Goal: Task Accomplishment & Management: Complete application form

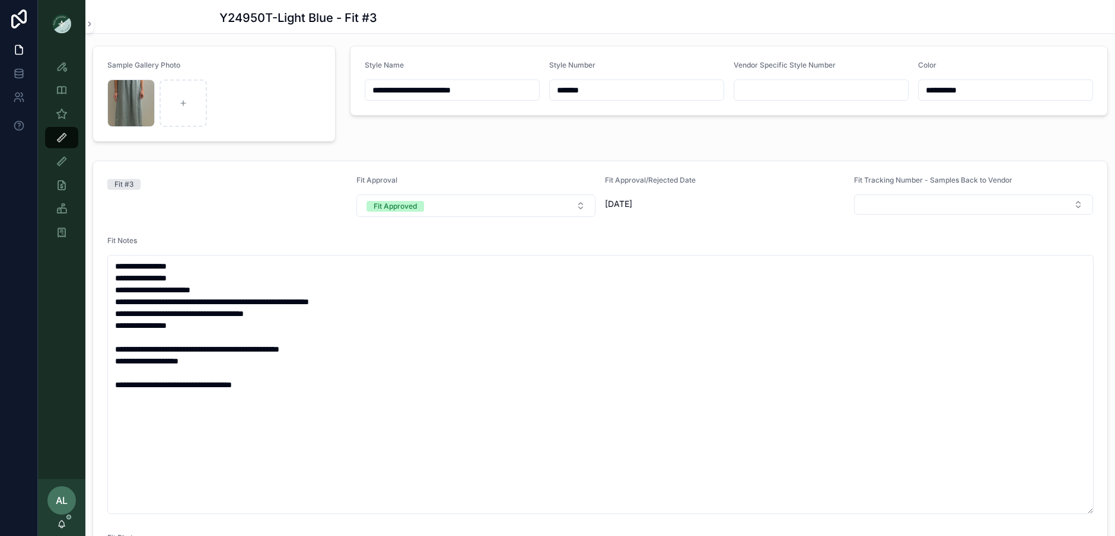
scroll to position [58, 0]
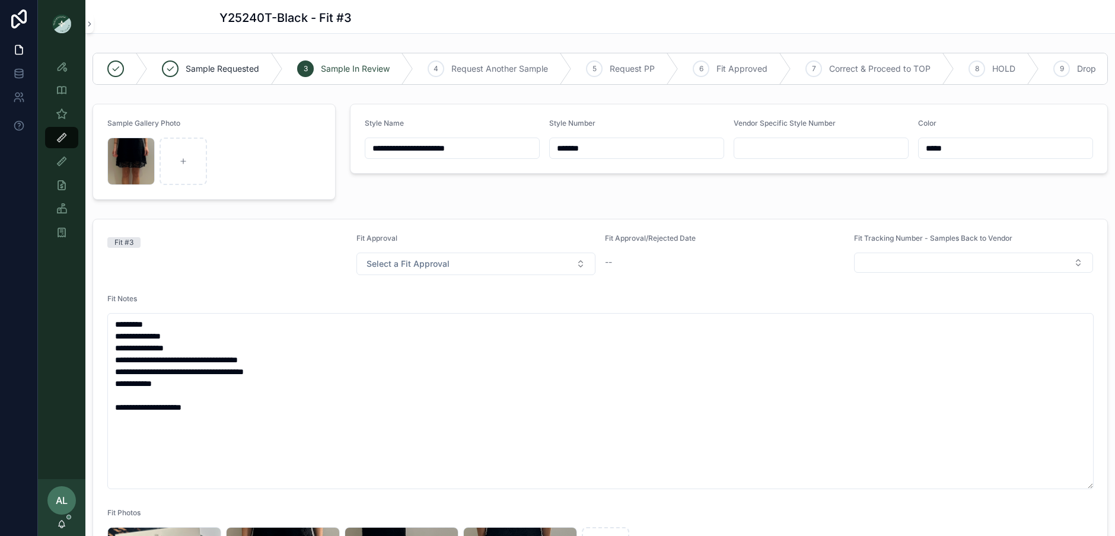
scroll to position [227, 0]
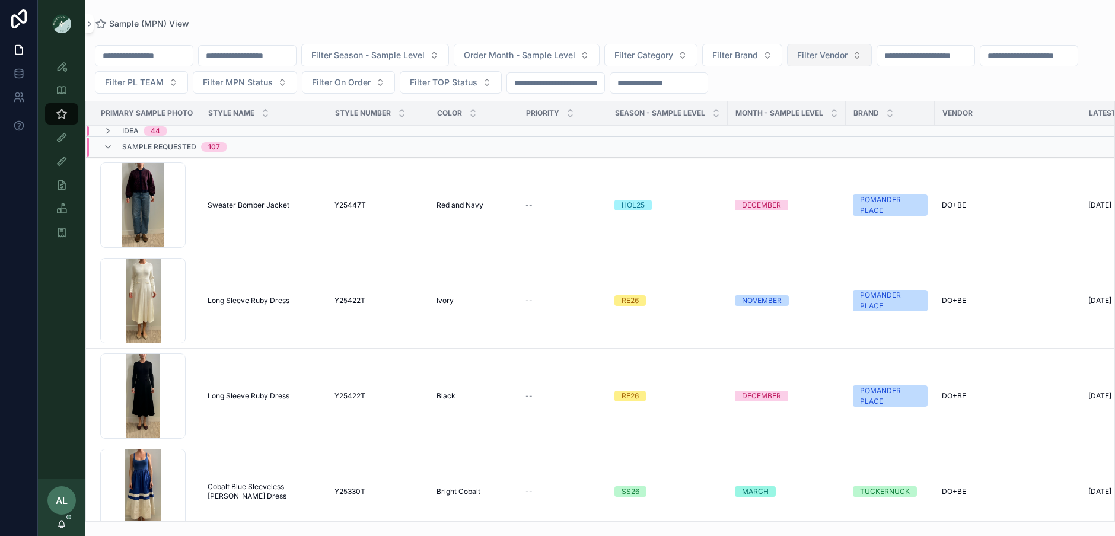
click at [832, 56] on span "Filter Vendor" at bounding box center [822, 55] width 50 height 12
type input "****"
click at [829, 104] on span "SAHU GLOBAL" at bounding box center [812, 103] width 59 height 12
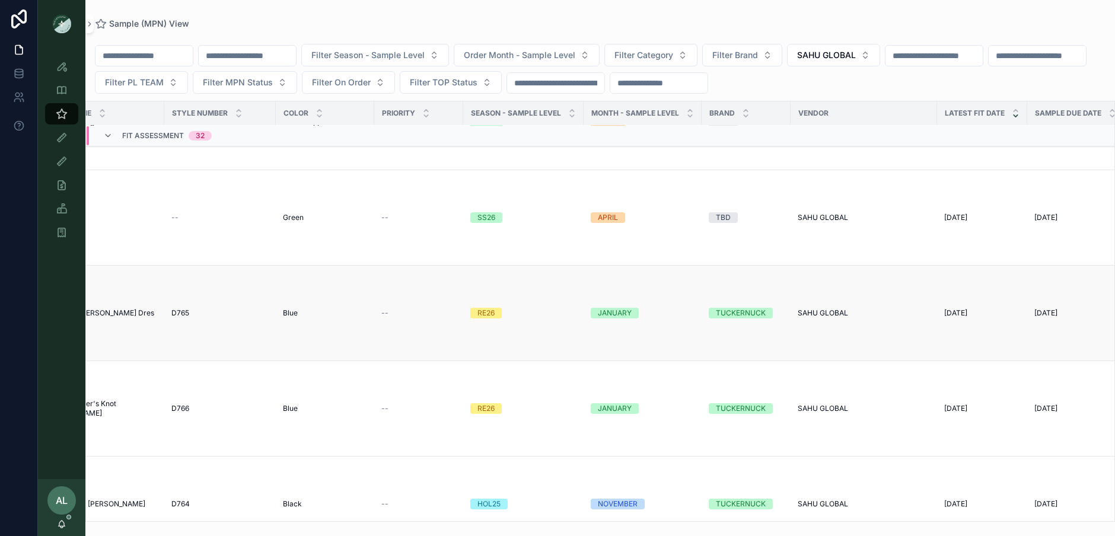
scroll to position [709, 0]
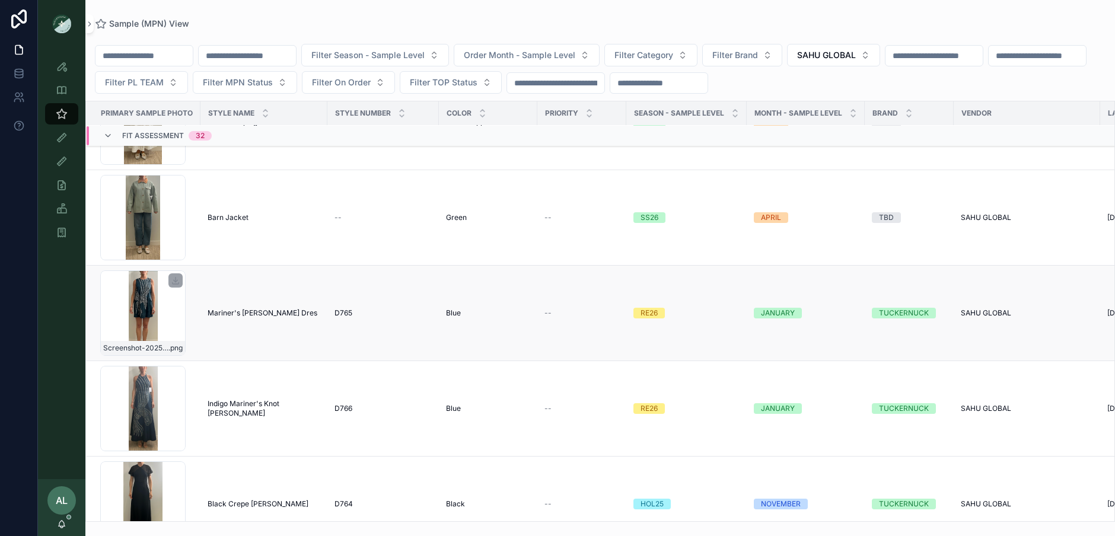
click at [165, 311] on div "Screenshot-2025-08-21-at-5.08.10-PM .png" at bounding box center [142, 312] width 85 height 85
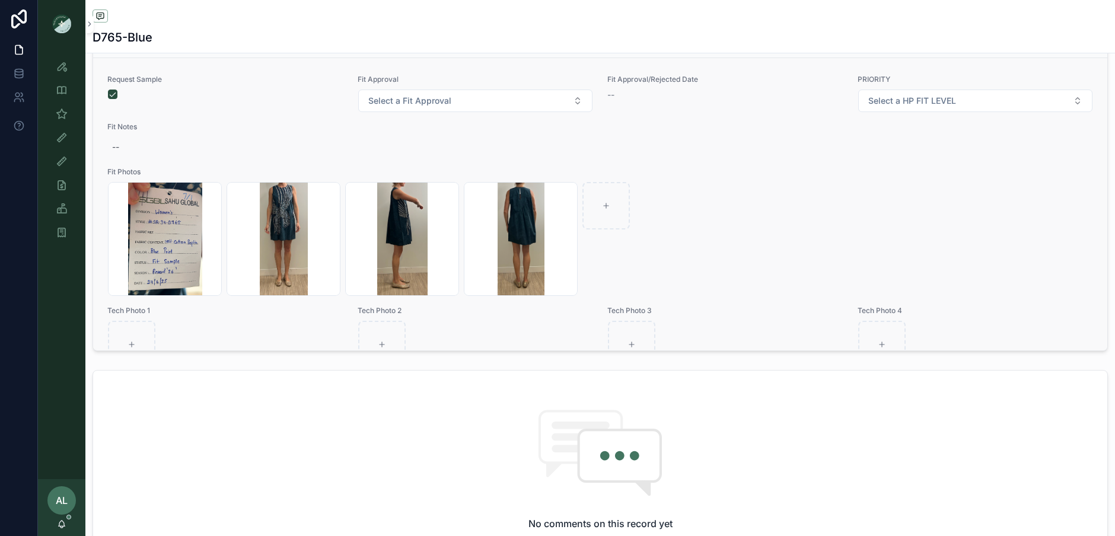
scroll to position [1711, 0]
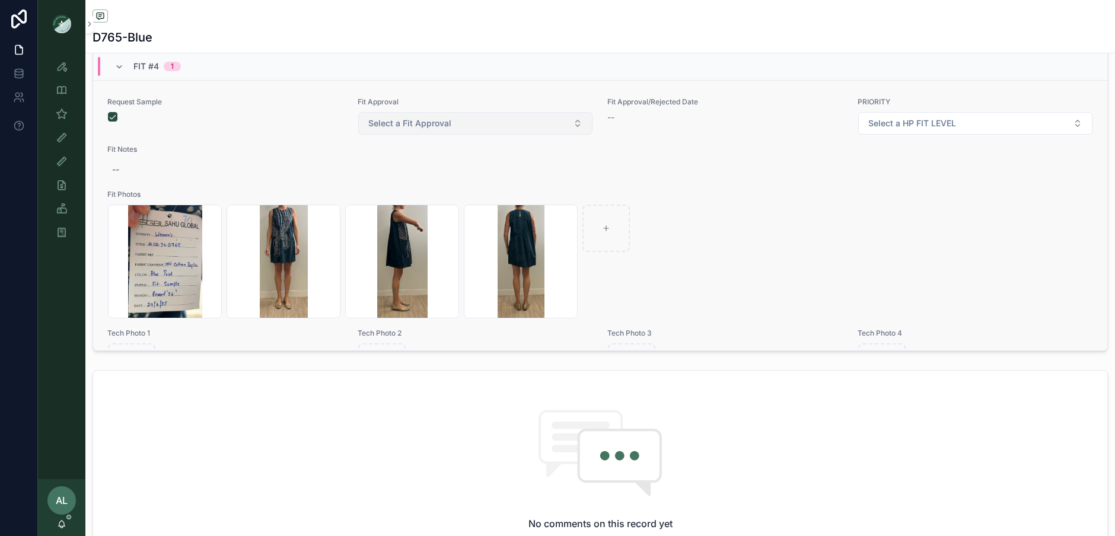
click at [476, 135] on button "Select a Fit Approval" at bounding box center [475, 123] width 235 height 23
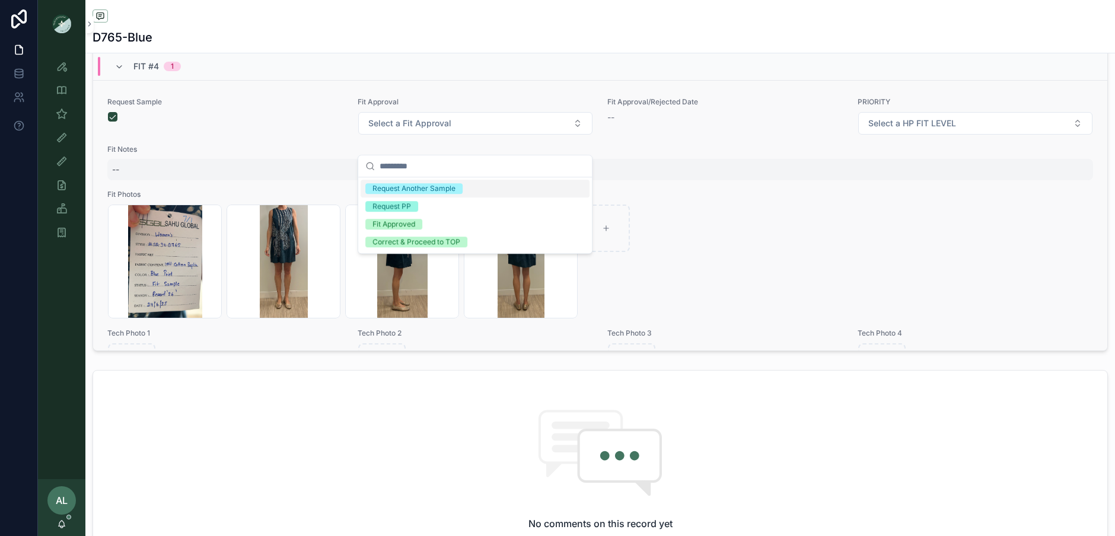
click at [125, 180] on div "--" at bounding box center [600, 169] width 986 height 21
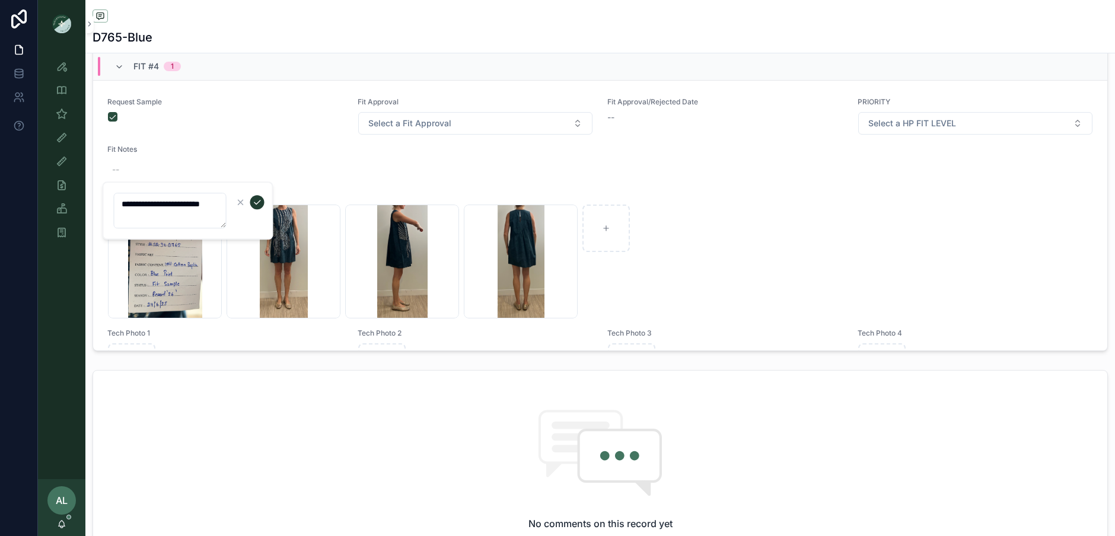
type textarea "**********"
click at [258, 199] on icon "scrollable content" at bounding box center [257, 202] width 9 height 9
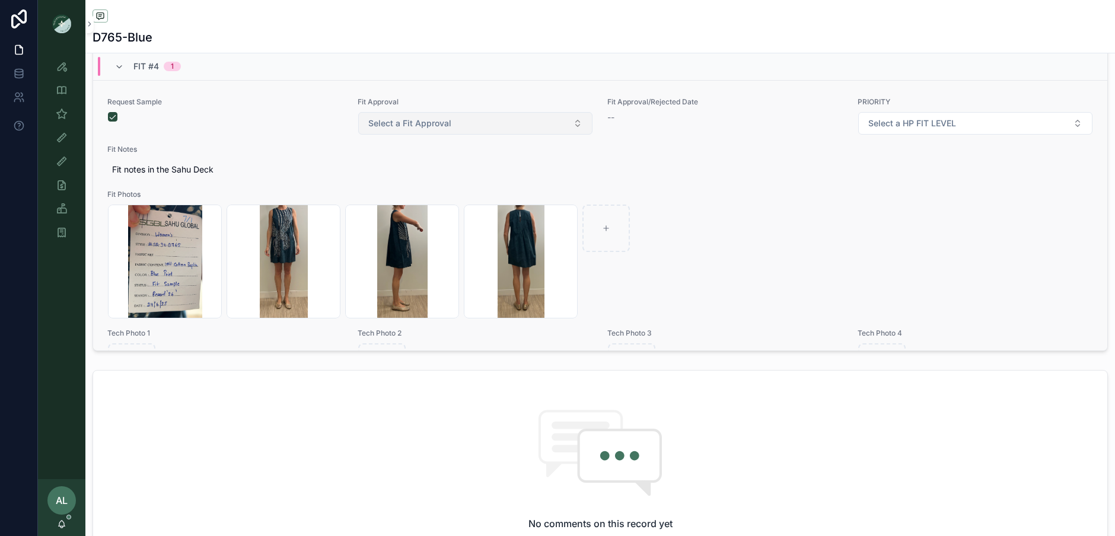
click at [412, 129] on span "Select a Fit Approval" at bounding box center [409, 123] width 83 height 12
click at [411, 129] on span "Select a Fit Approval" at bounding box center [409, 123] width 83 height 12
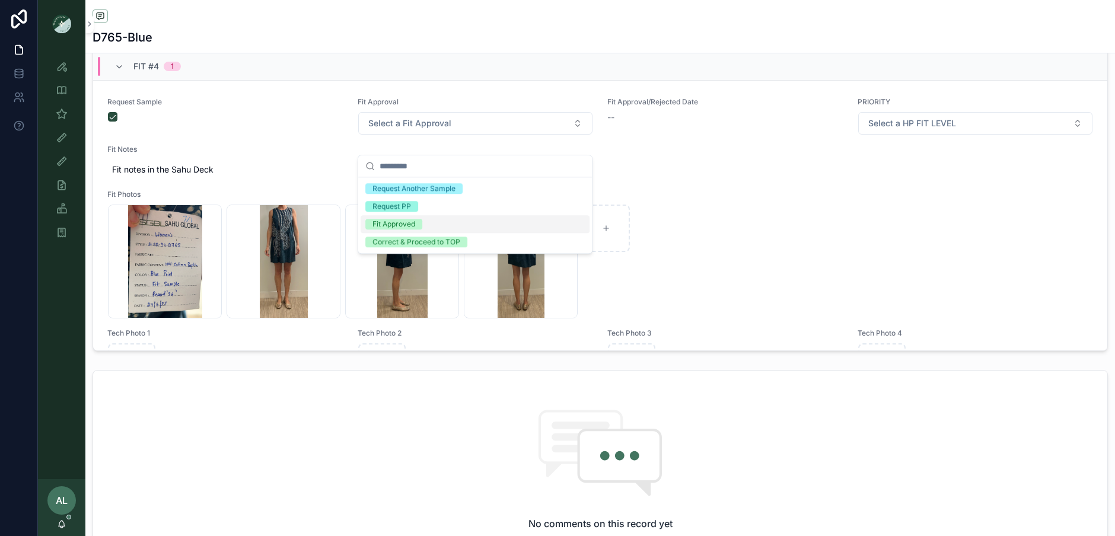
click at [388, 227] on div "Fit Approved" at bounding box center [393, 224] width 43 height 11
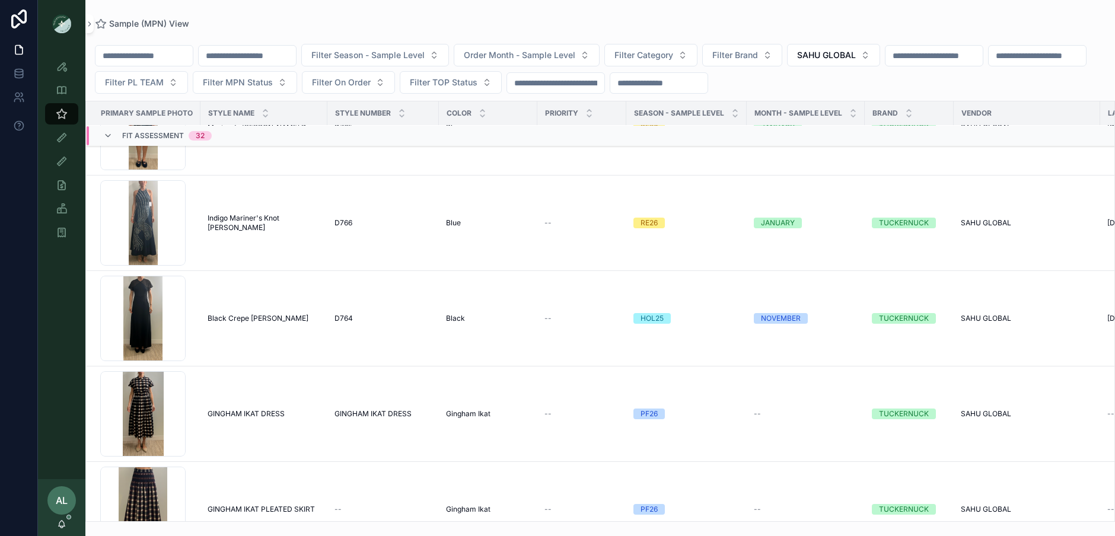
scroll to position [743, 0]
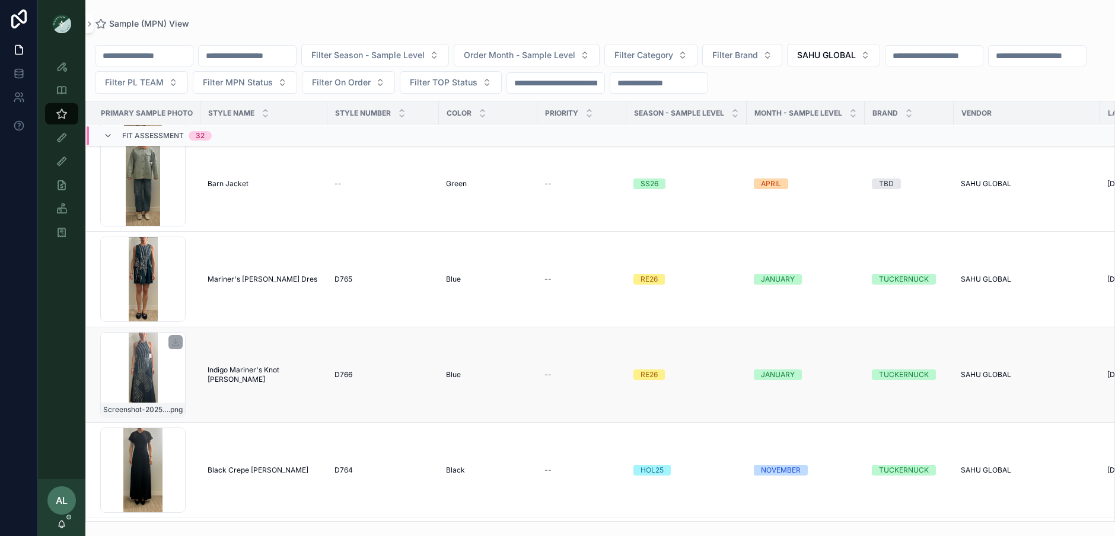
click at [169, 361] on div "Screenshot-2025-08-21-at-5.16.12-PM .png" at bounding box center [142, 374] width 85 height 85
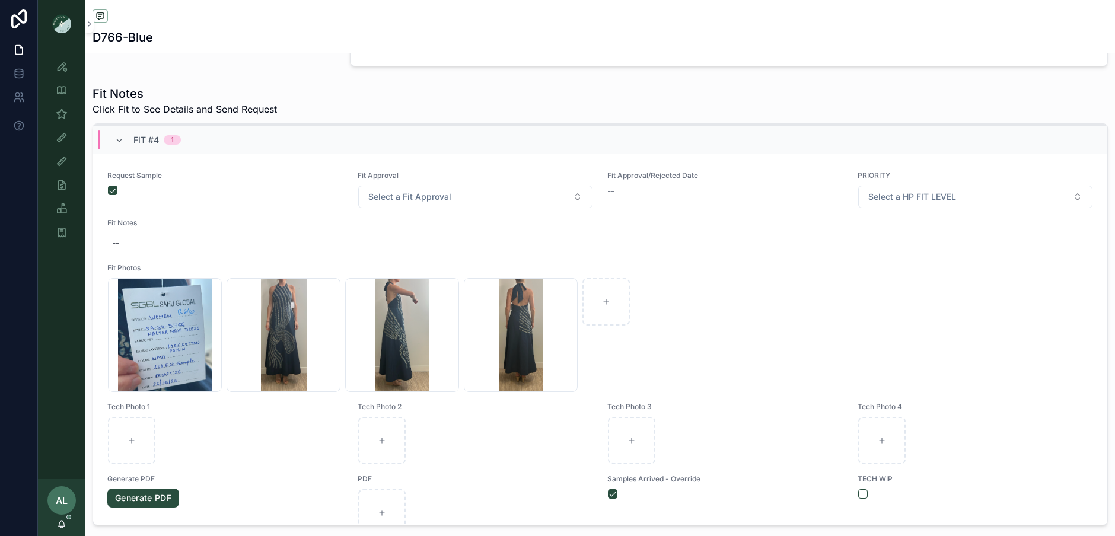
scroll to position [1671, 0]
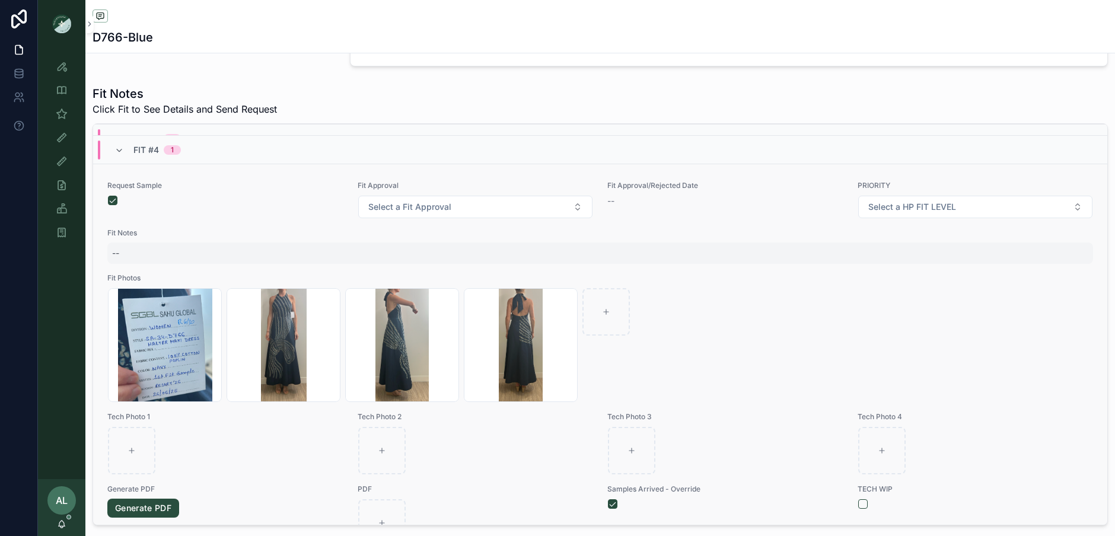
click at [128, 260] on div "--" at bounding box center [600, 253] width 986 height 21
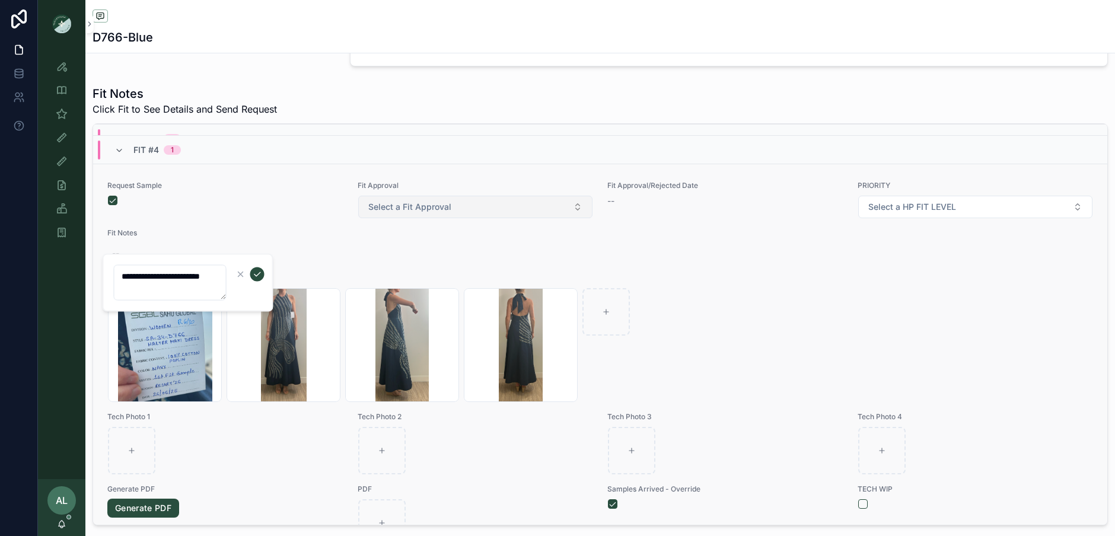
type textarea "**********"
click at [431, 213] on span "Select a Fit Approval" at bounding box center [409, 207] width 83 height 12
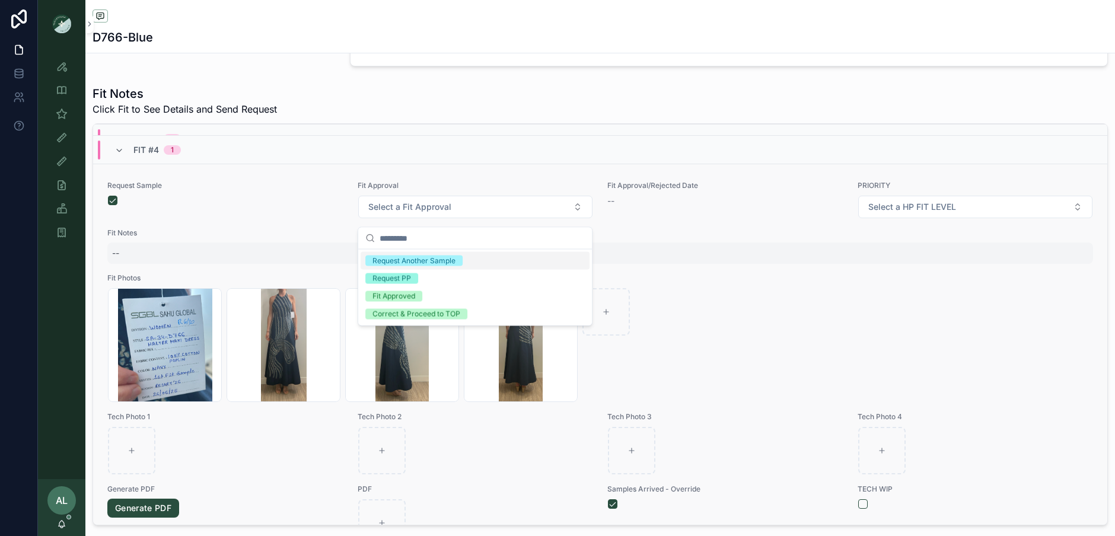
click at [167, 264] on div "--" at bounding box center [600, 253] width 986 height 21
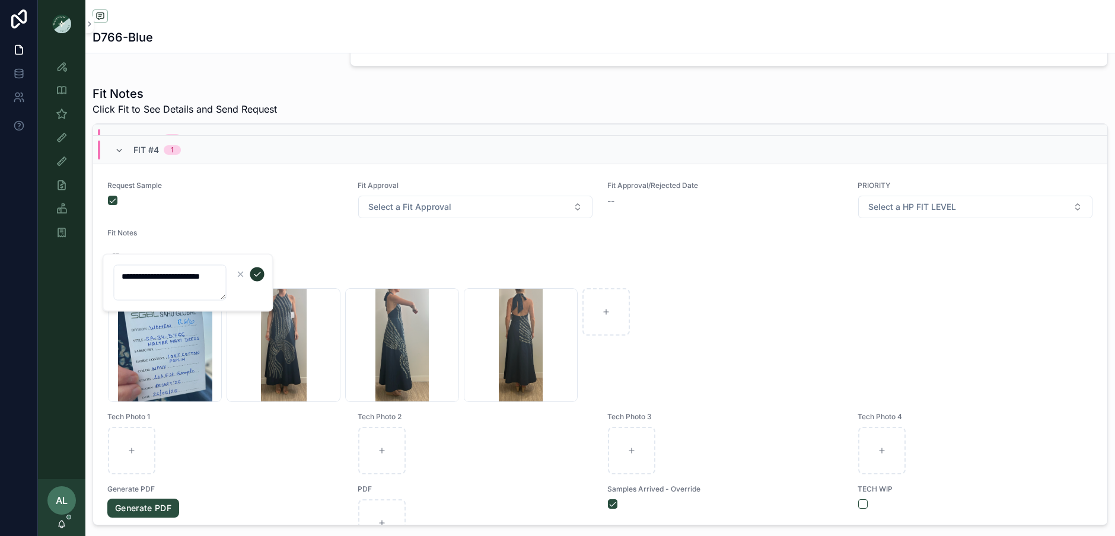
click at [254, 270] on icon "scrollable content" at bounding box center [257, 274] width 9 height 9
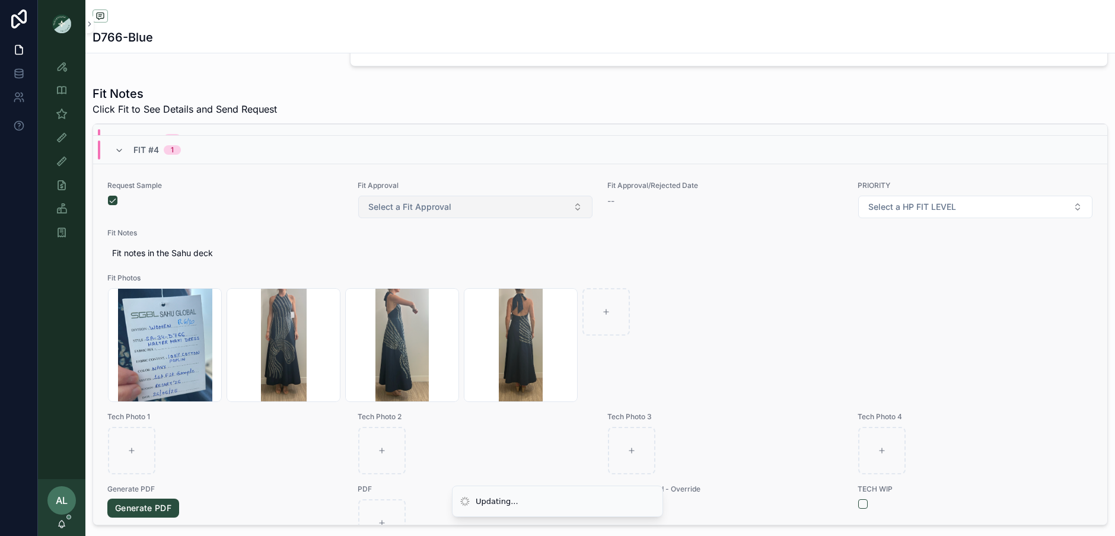
click at [448, 210] on span "Select a Fit Approval" at bounding box center [409, 207] width 83 height 12
click at [413, 219] on form "Select a Fit Approval" at bounding box center [476, 207] width 236 height 24
click at [413, 213] on span "Select a Fit Approval" at bounding box center [409, 207] width 83 height 12
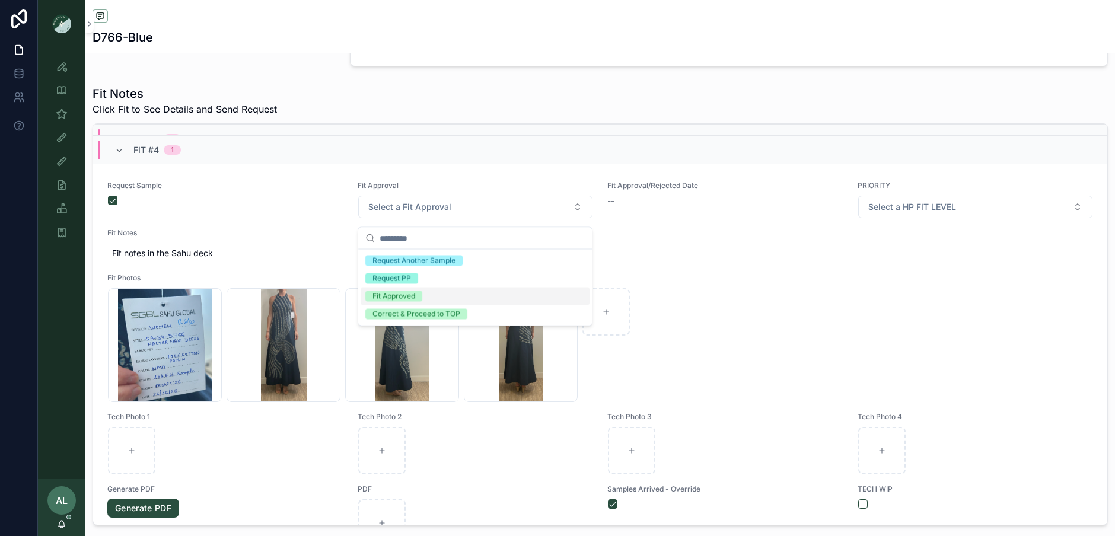
click at [392, 298] on div "Fit Approved" at bounding box center [393, 296] width 43 height 11
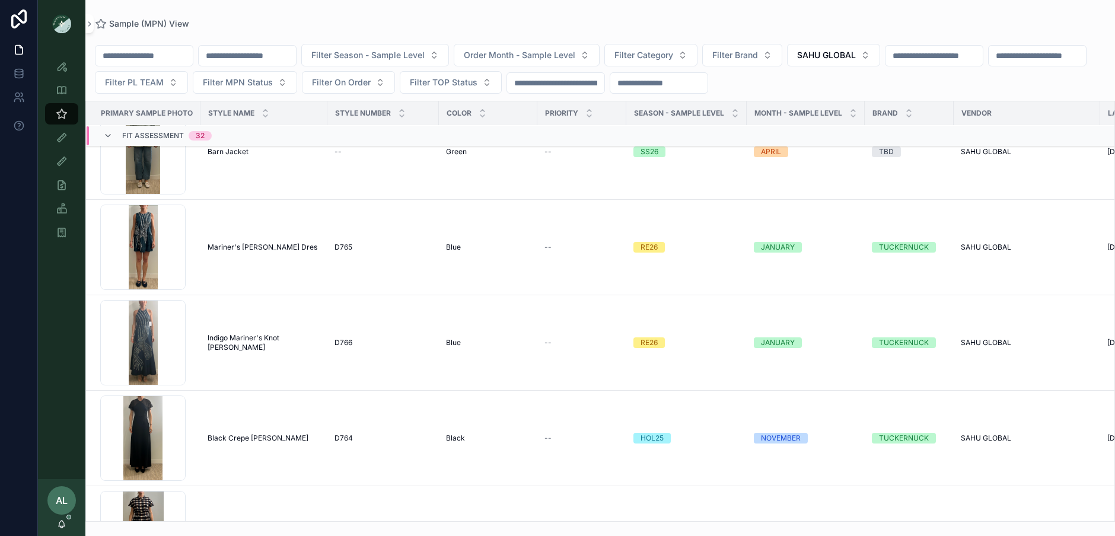
scroll to position [798, 0]
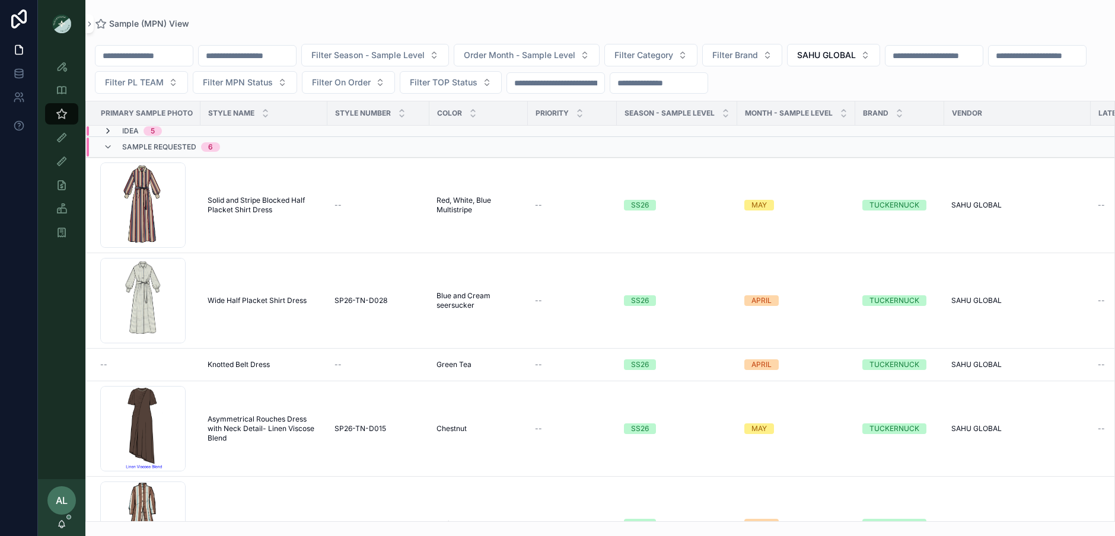
click at [109, 131] on icon "scrollable content" at bounding box center [107, 130] width 9 height 9
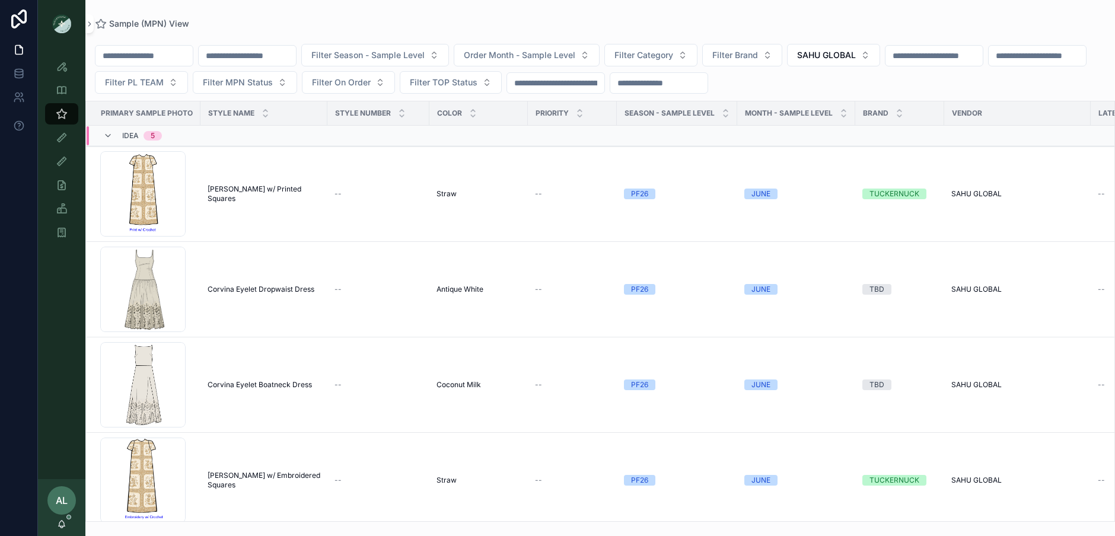
click at [109, 131] on icon "scrollable content" at bounding box center [107, 135] width 9 height 9
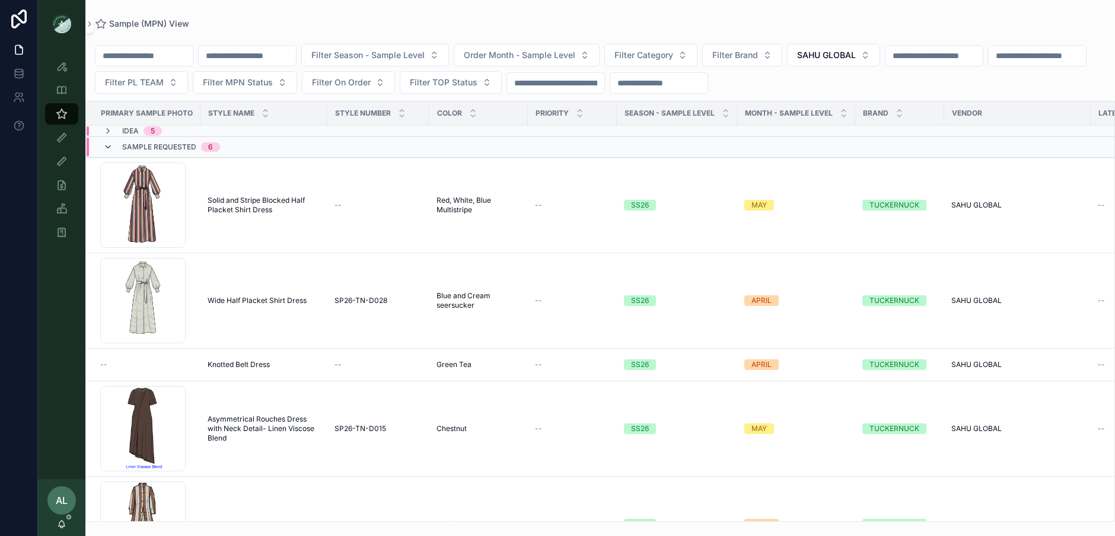
click at [110, 147] on icon "scrollable content" at bounding box center [107, 146] width 9 height 9
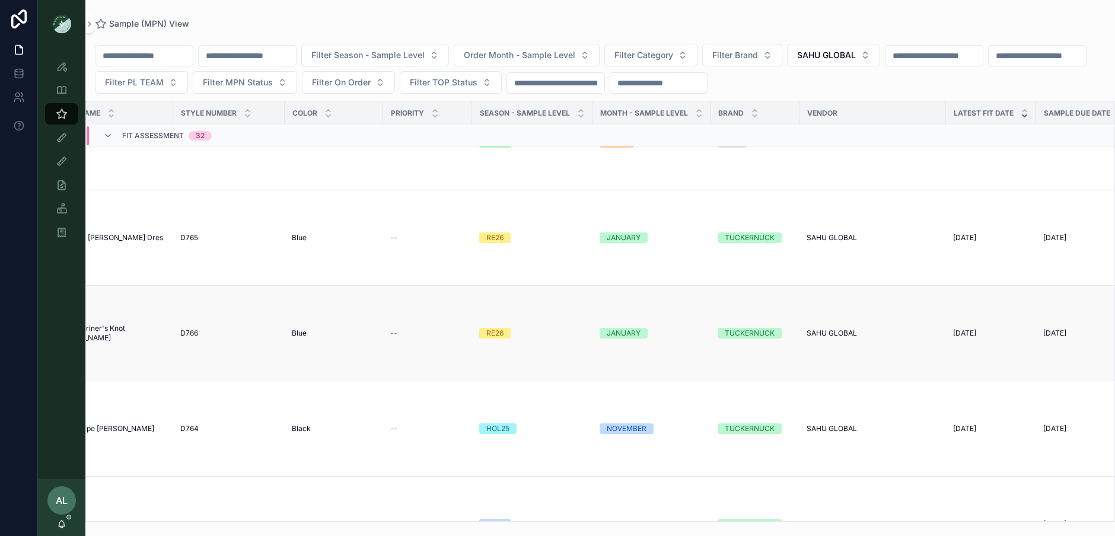
scroll to position [265, 0]
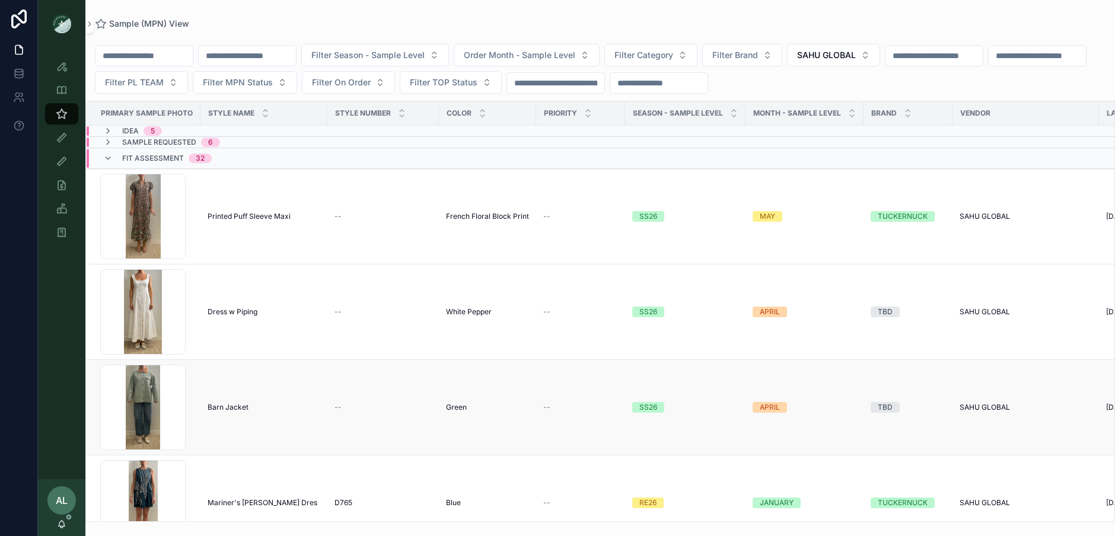
scroll to position [306, 0]
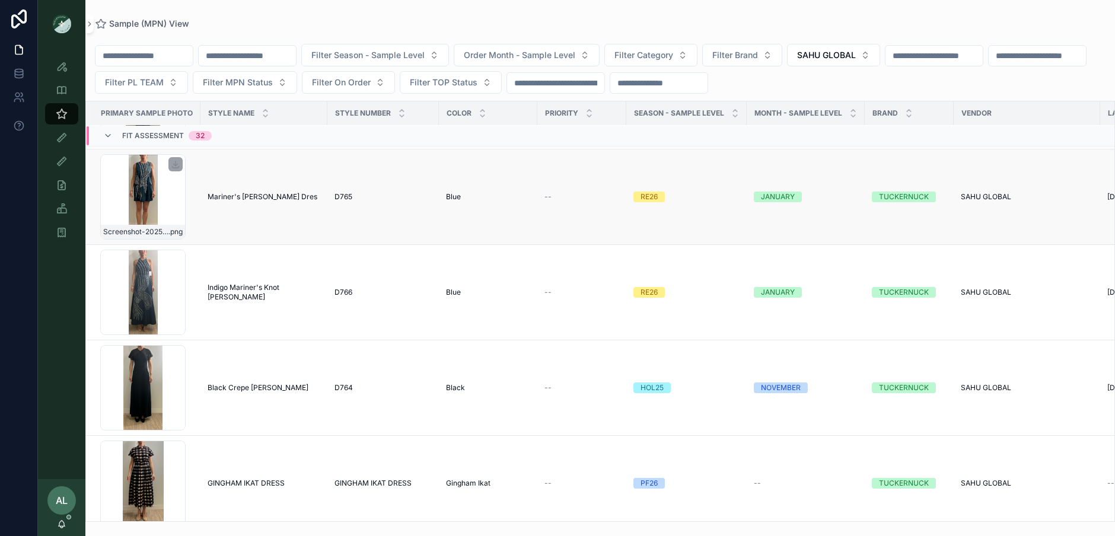
click at [172, 199] on div "Screenshot-2025-08-21-at-5.08.10-PM .png" at bounding box center [142, 196] width 85 height 85
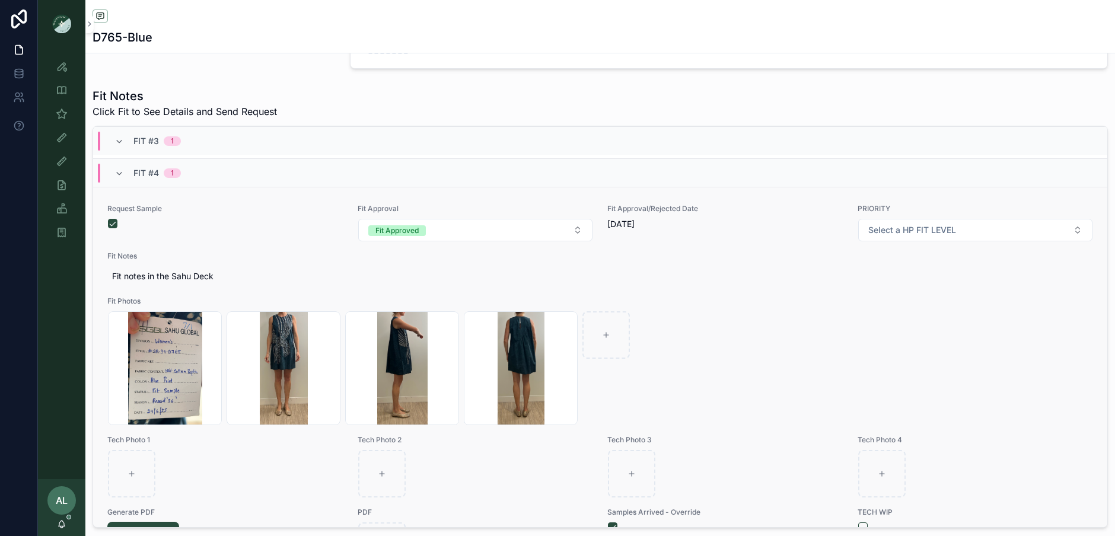
scroll to position [1663, 0]
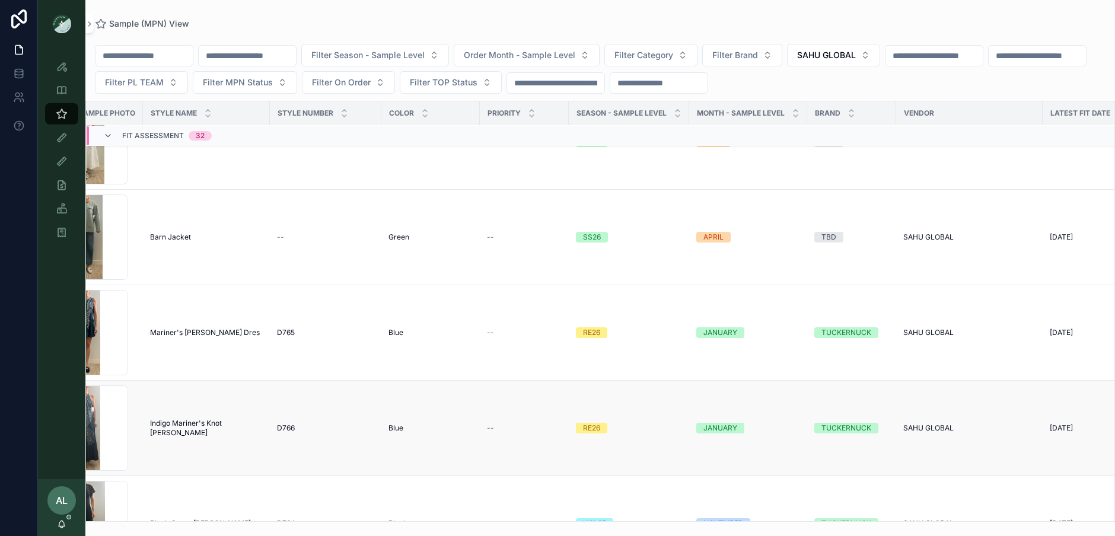
scroll to position [170, 0]
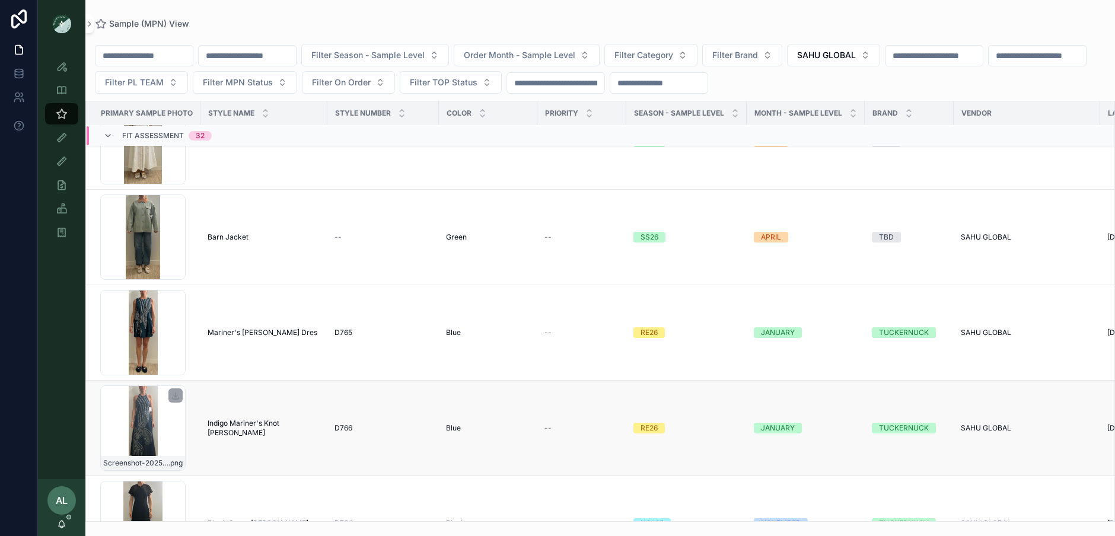
click at [165, 421] on div "Screenshot-2025-08-21-at-5.16.12-PM .png" at bounding box center [142, 428] width 85 height 85
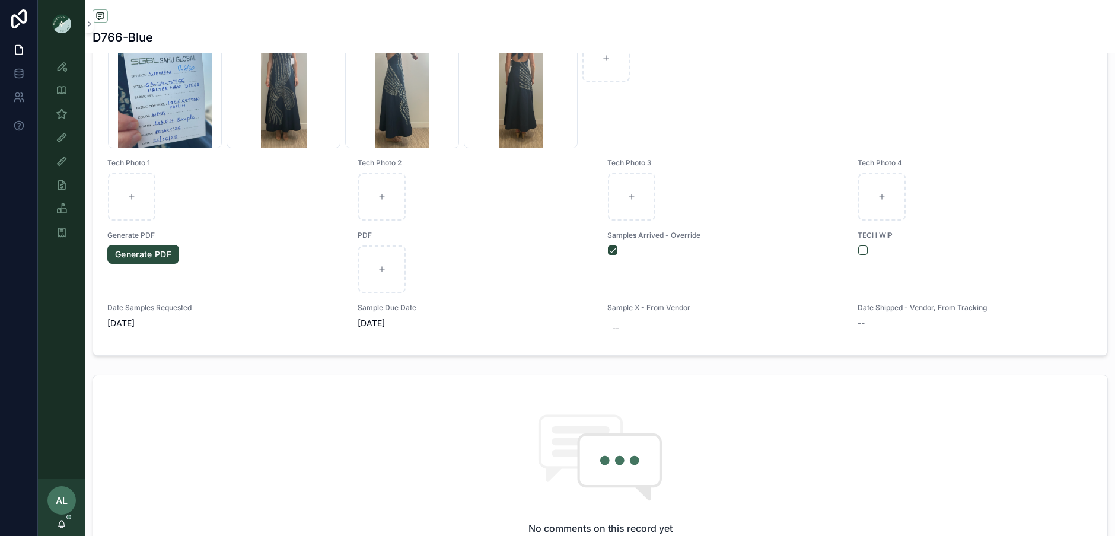
scroll to position [574, 0]
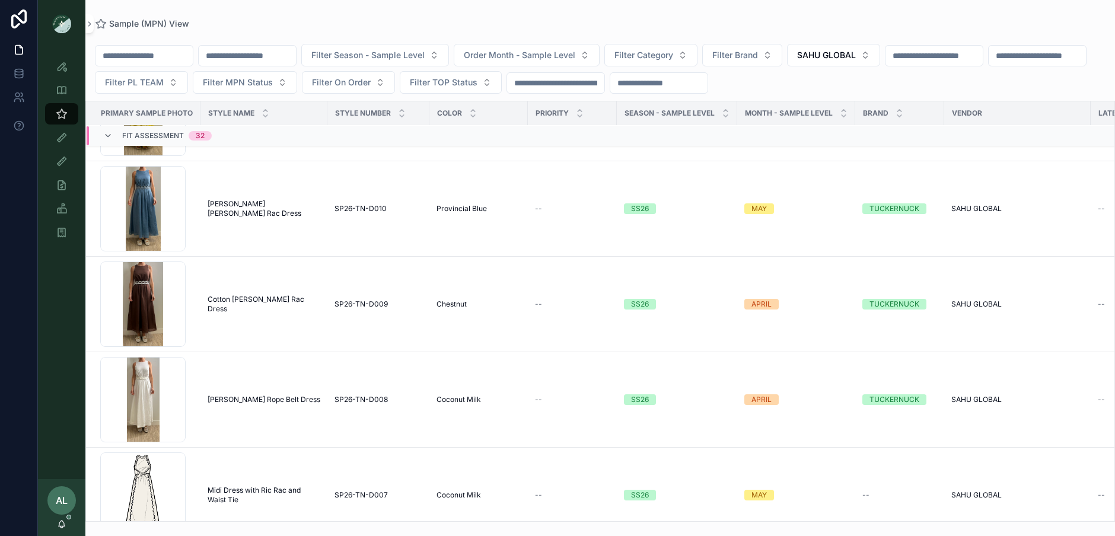
scroll to position [2049, 0]
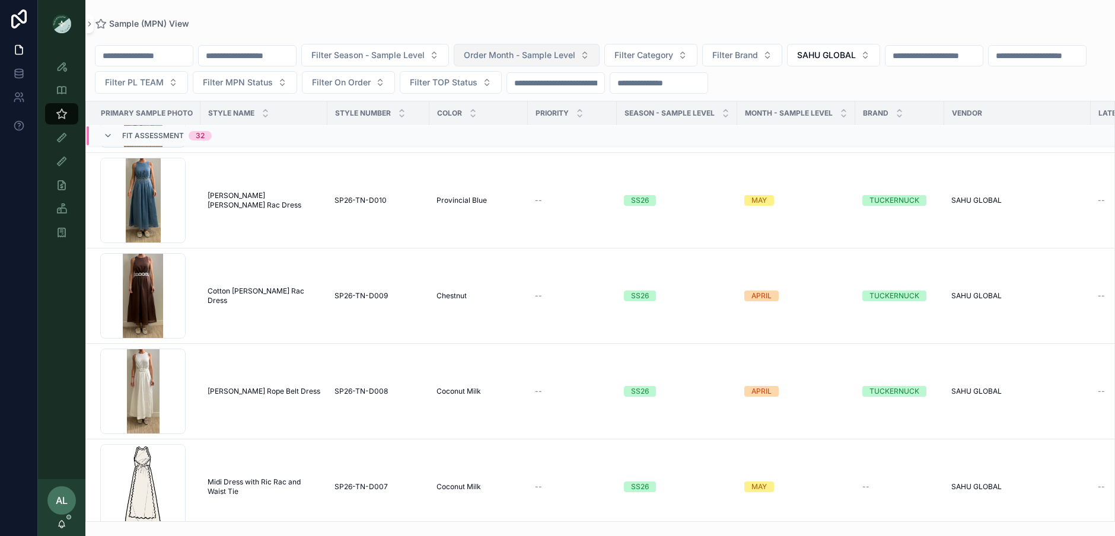
click at [546, 56] on span "Order Month - Sample Level" at bounding box center [520, 55] width 112 height 12
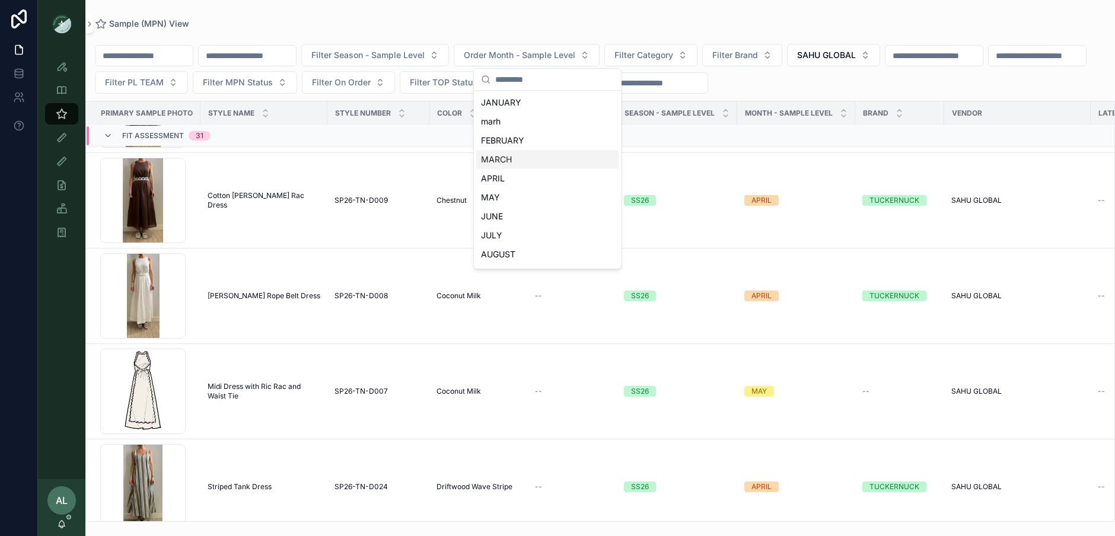
click at [505, 163] on div "MARCH" at bounding box center [547, 159] width 142 height 19
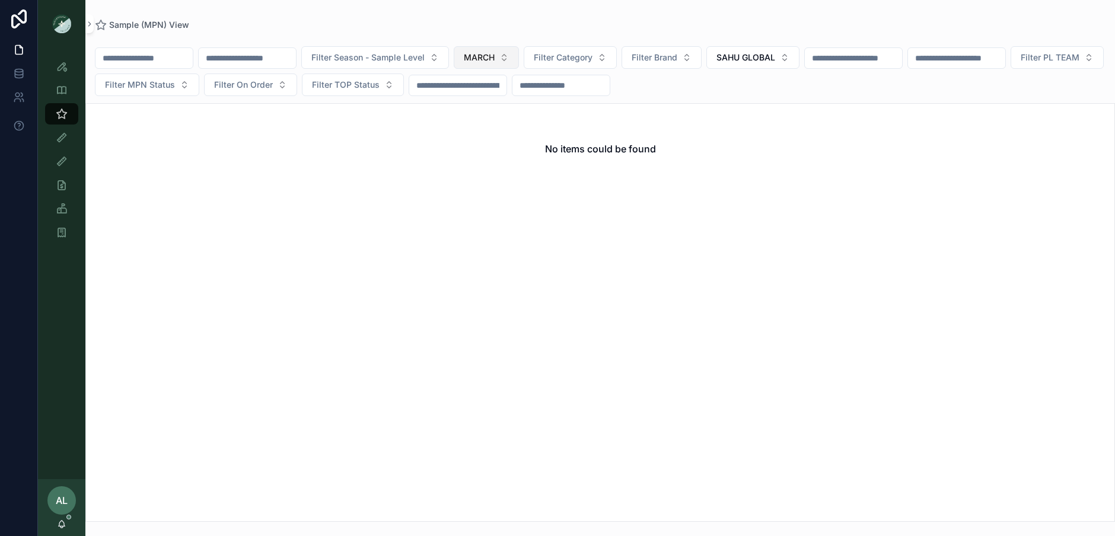
click at [516, 55] on button "MARCH" at bounding box center [486, 57] width 65 height 23
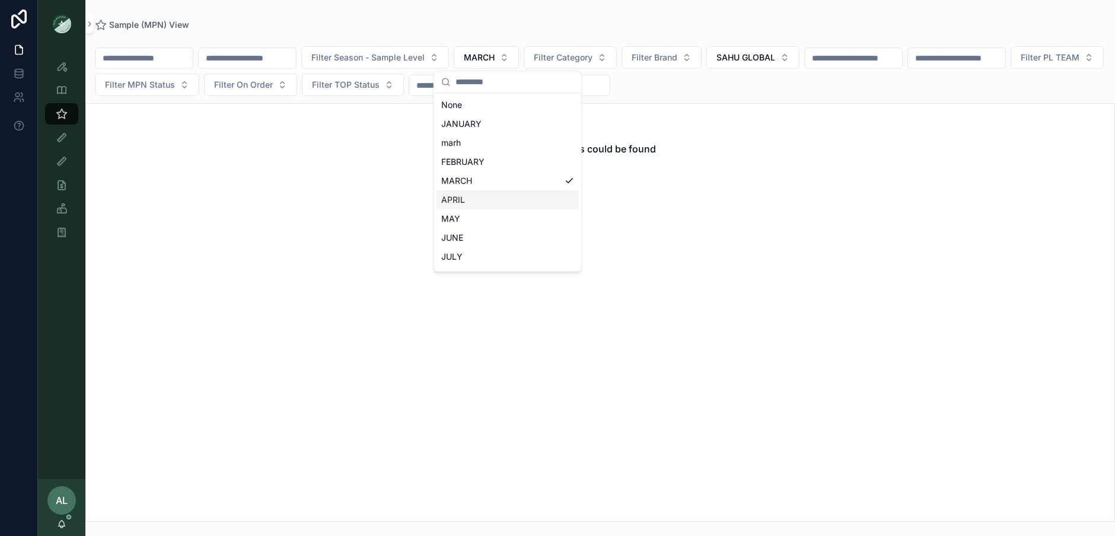
click at [470, 195] on div "APRIL" at bounding box center [508, 199] width 142 height 19
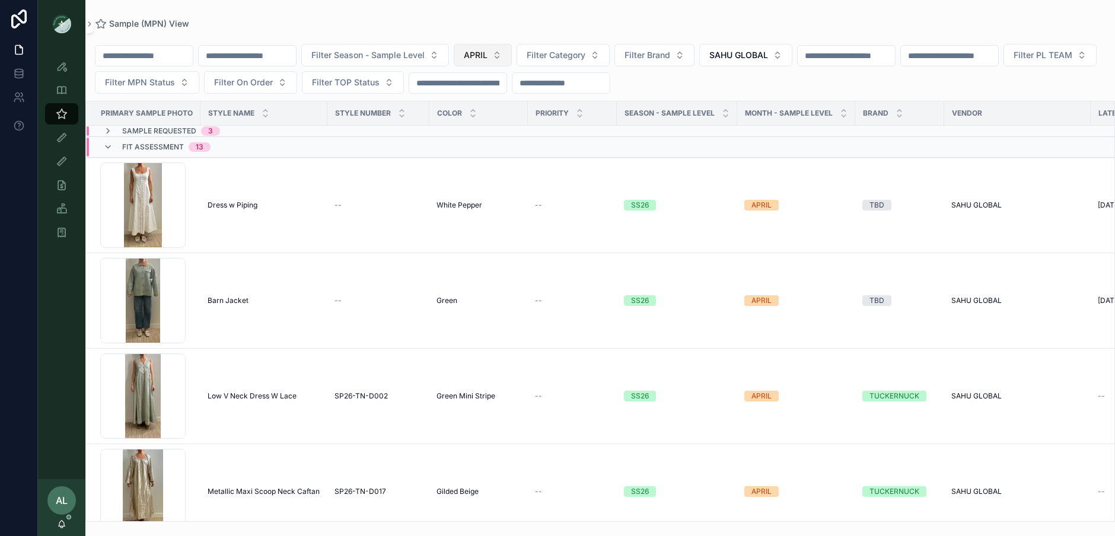
click at [488, 55] on span "APRIL" at bounding box center [476, 55] width 24 height 12
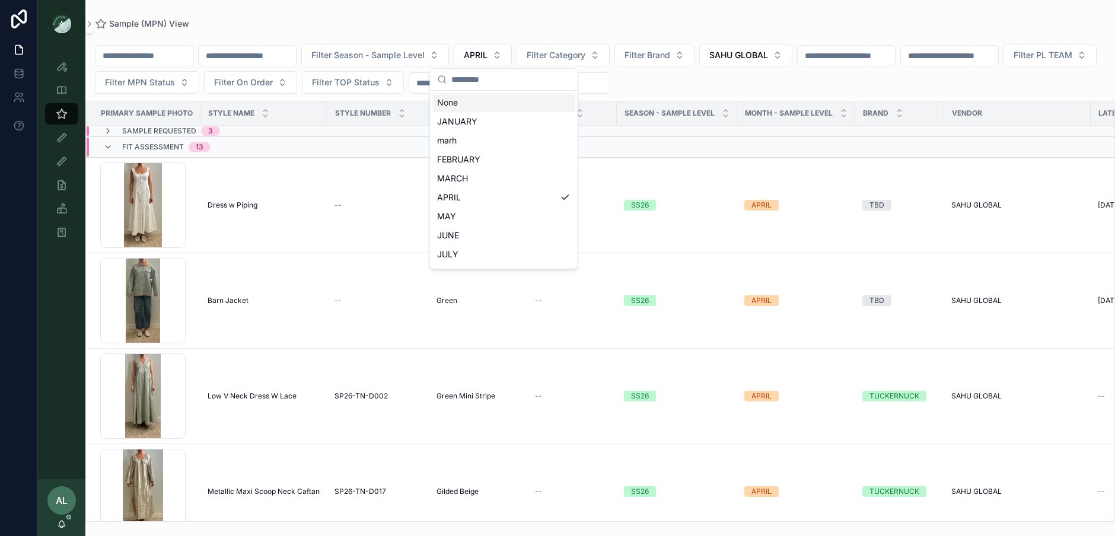
click at [469, 106] on div "None" at bounding box center [503, 102] width 142 height 19
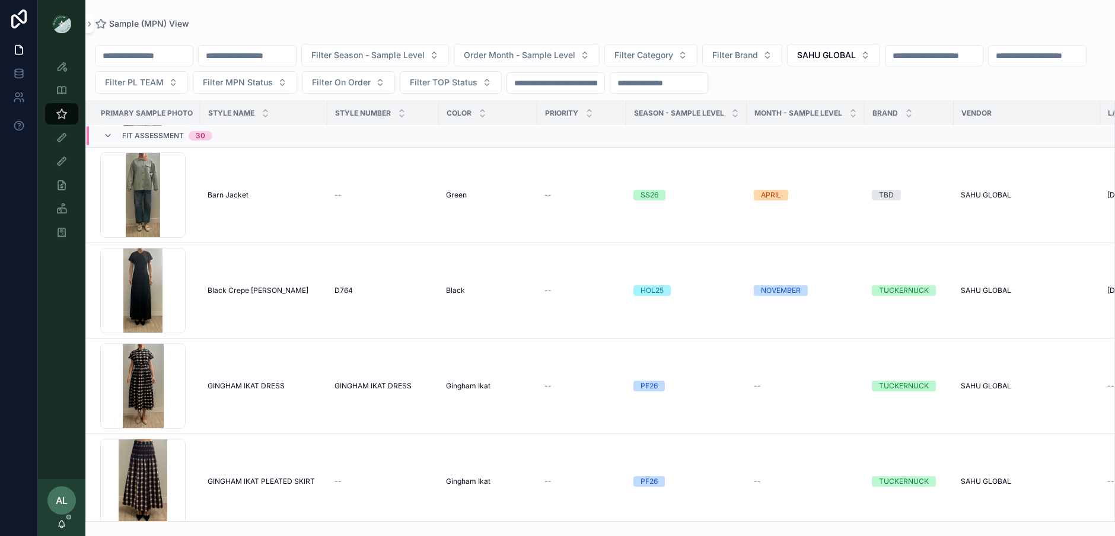
scroll to position [164, 0]
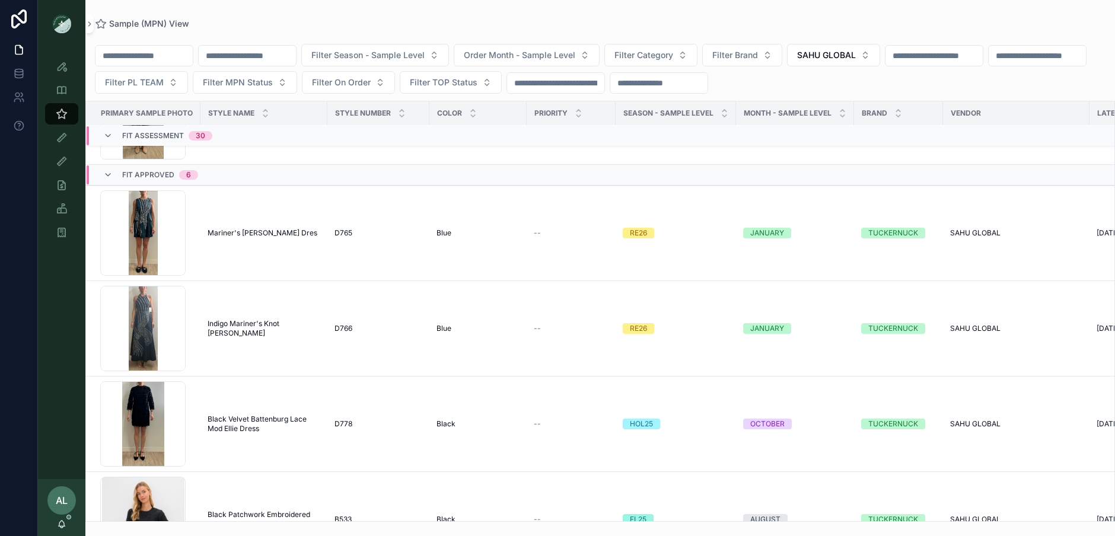
scroll to position [2854, 0]
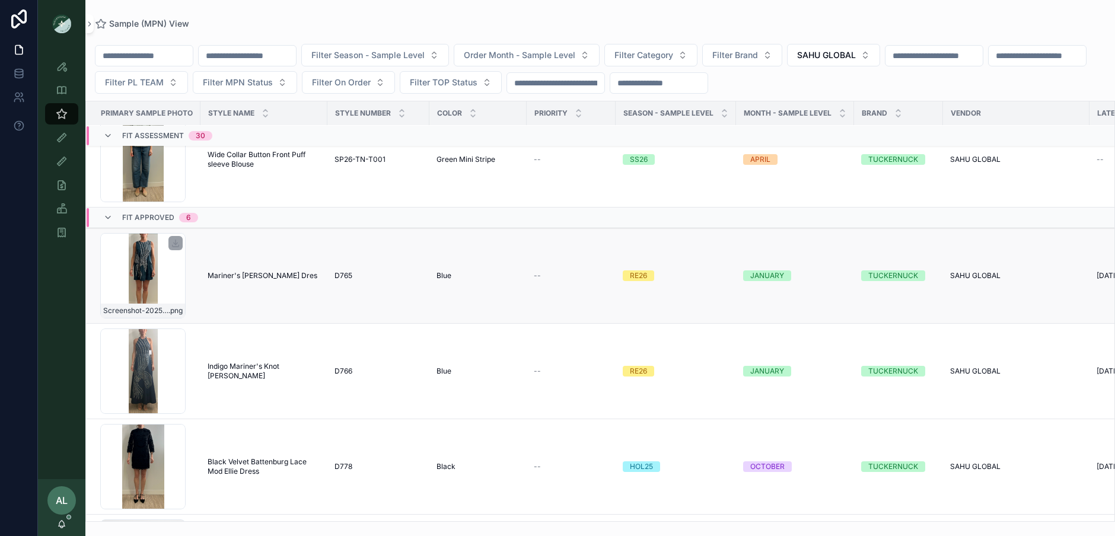
click at [176, 277] on div "Screenshot-2025-08-21-at-5.08.10-PM .png" at bounding box center [142, 275] width 85 height 85
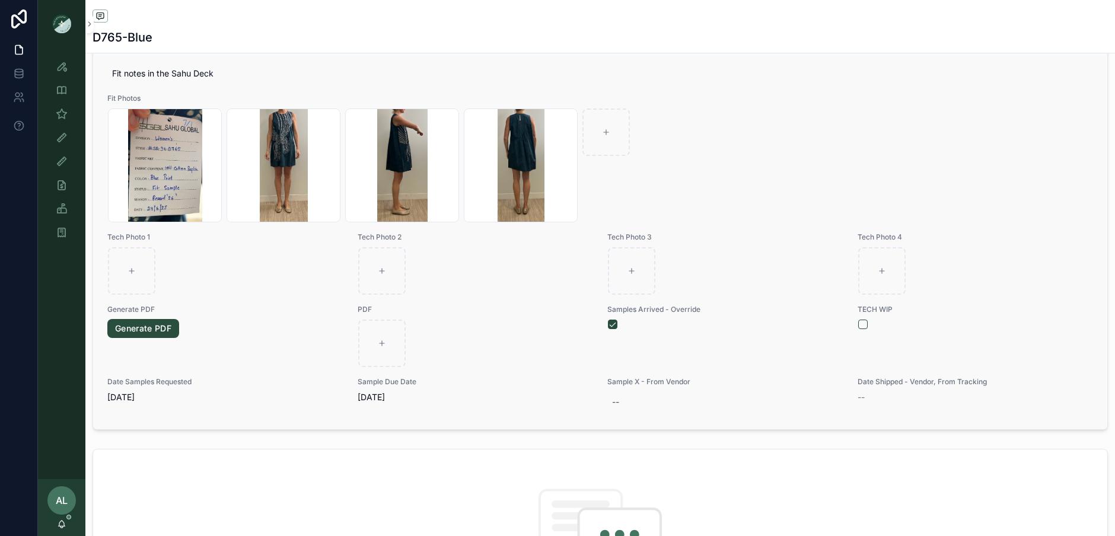
scroll to position [493, 0]
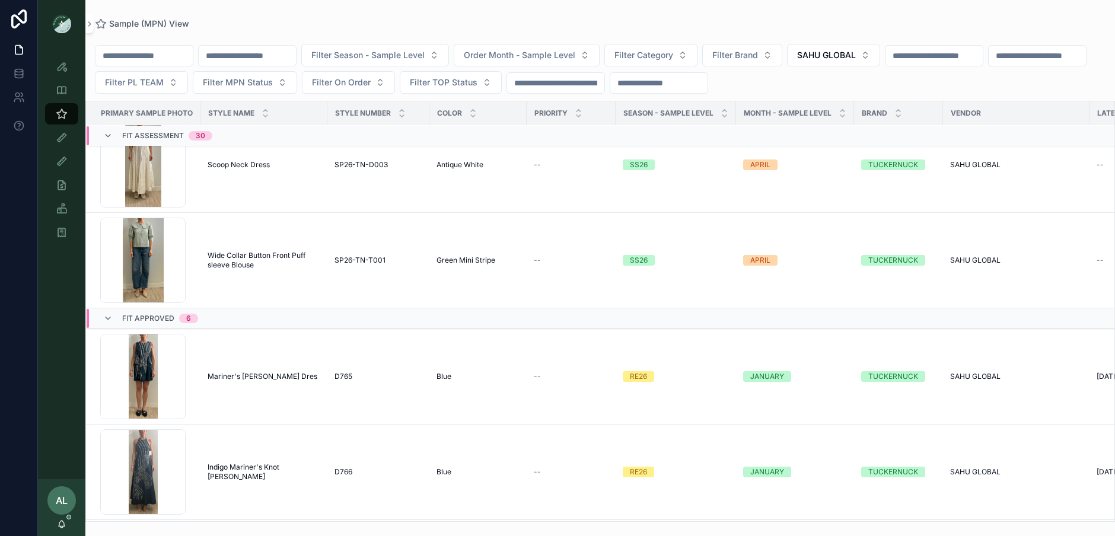
scroll to position [2663, 0]
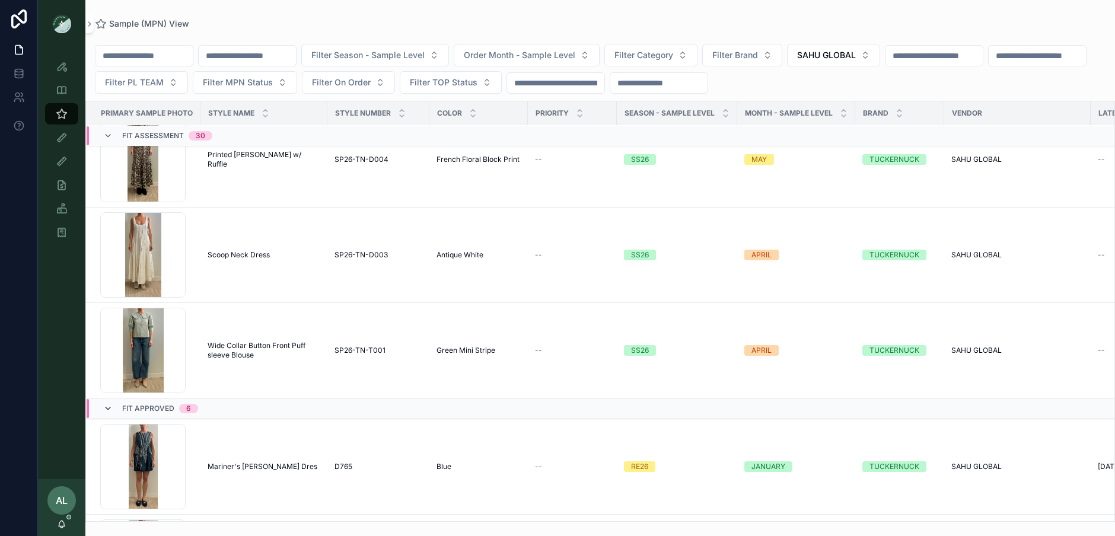
click at [112, 404] on icon "scrollable content" at bounding box center [107, 408] width 9 height 9
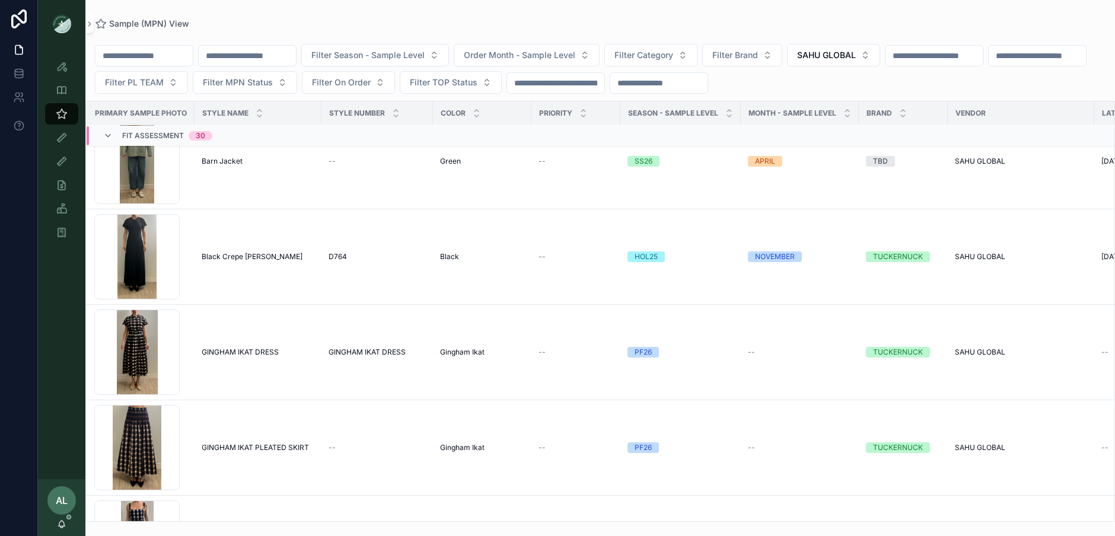
scroll to position [0, 6]
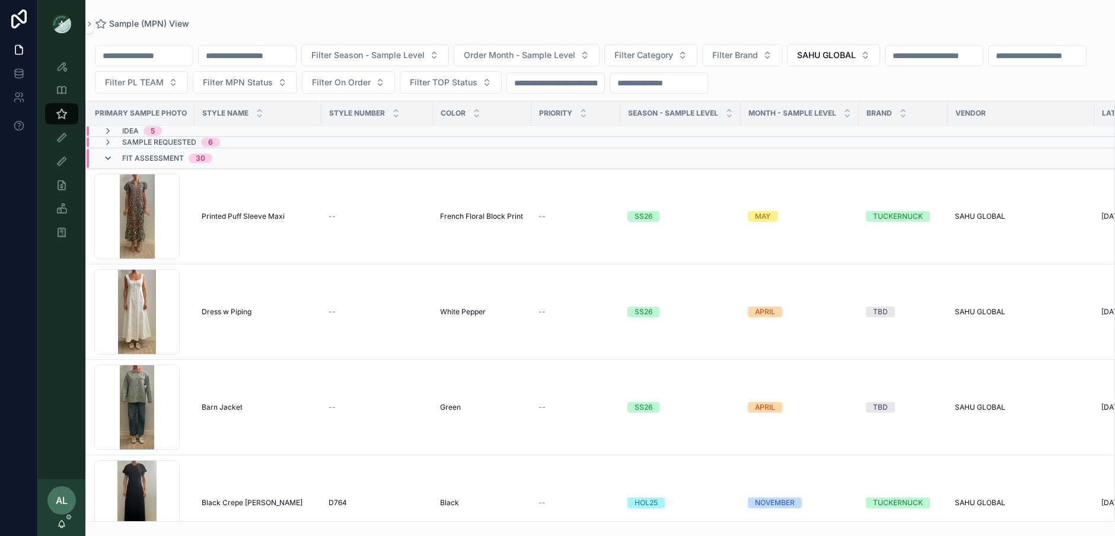
click at [107, 156] on icon "scrollable content" at bounding box center [107, 158] width 9 height 9
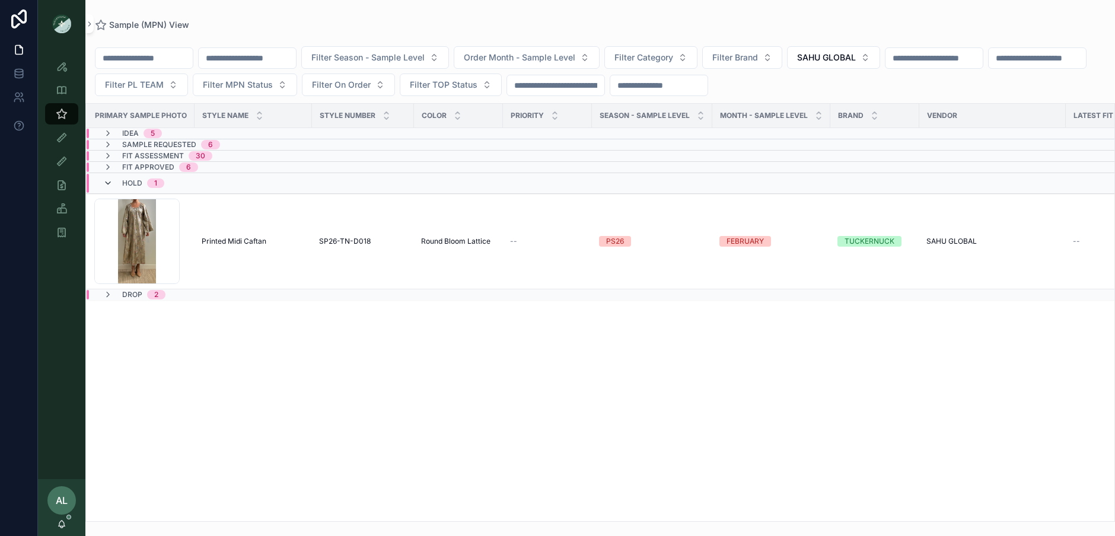
click at [108, 183] on icon "scrollable content" at bounding box center [107, 183] width 9 height 9
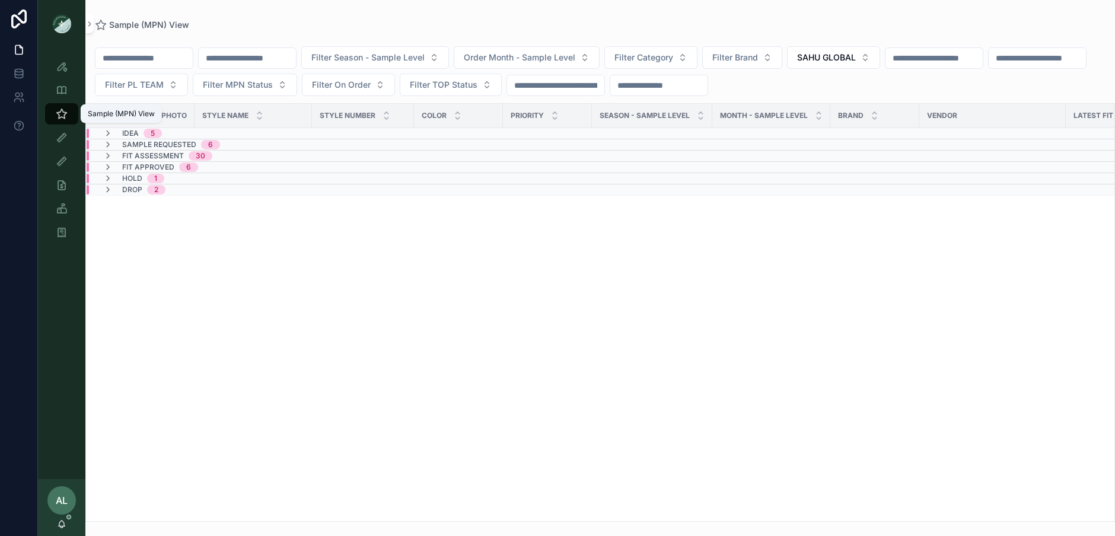
click at [60, 116] on icon "scrollable content" at bounding box center [62, 114] width 12 height 12
click at [232, 56] on input "scrollable content" at bounding box center [247, 58] width 97 height 17
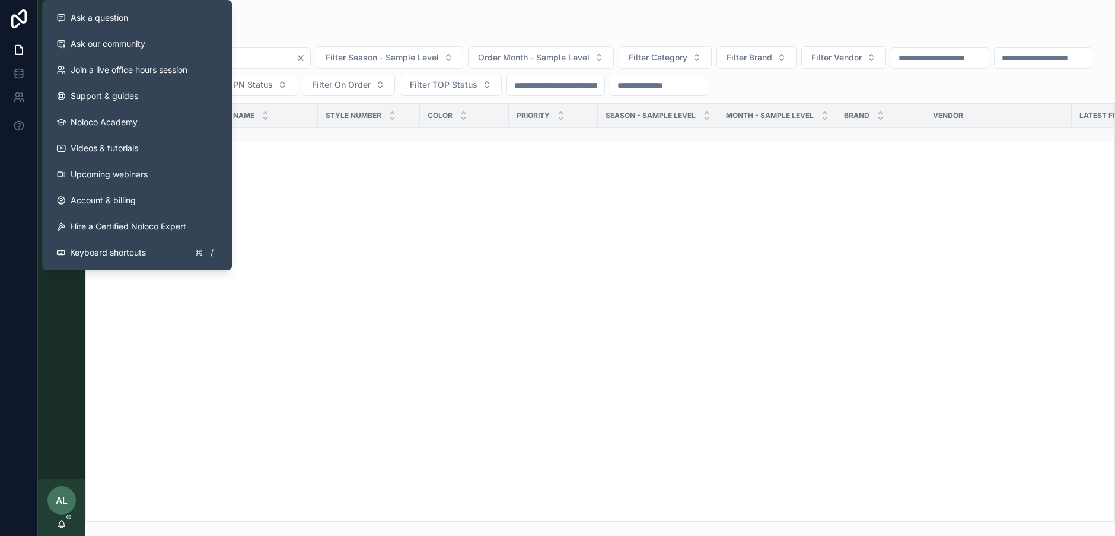
type input "*****"
click at [405, 256] on div "PRIMARY SAMPLE PHOTO Style Name Style Number Color PRIORITY Season - Sample Lev…" at bounding box center [600, 313] width 1028 height 418
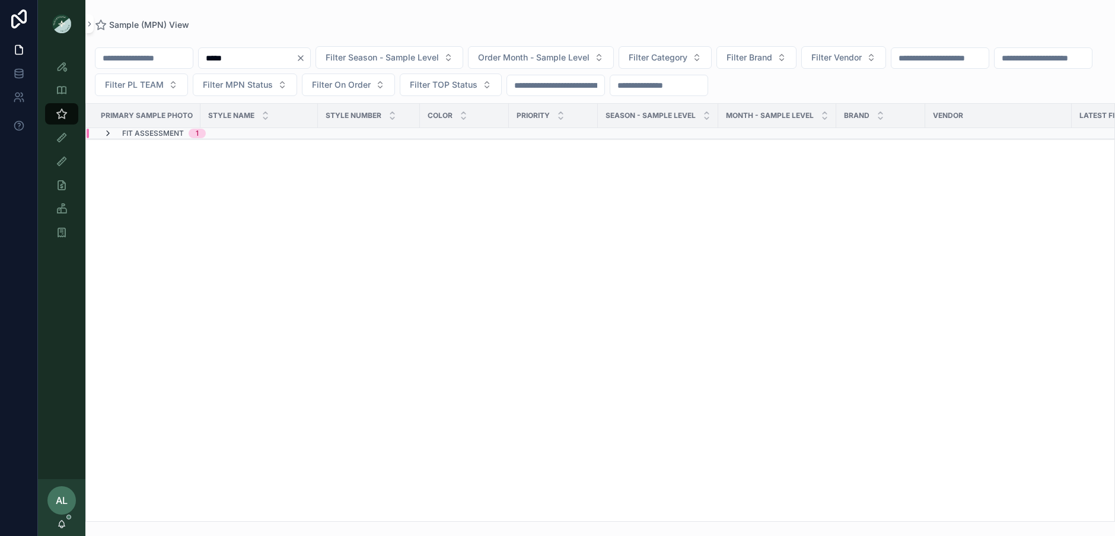
click at [106, 133] on icon "scrollable content" at bounding box center [107, 133] width 9 height 9
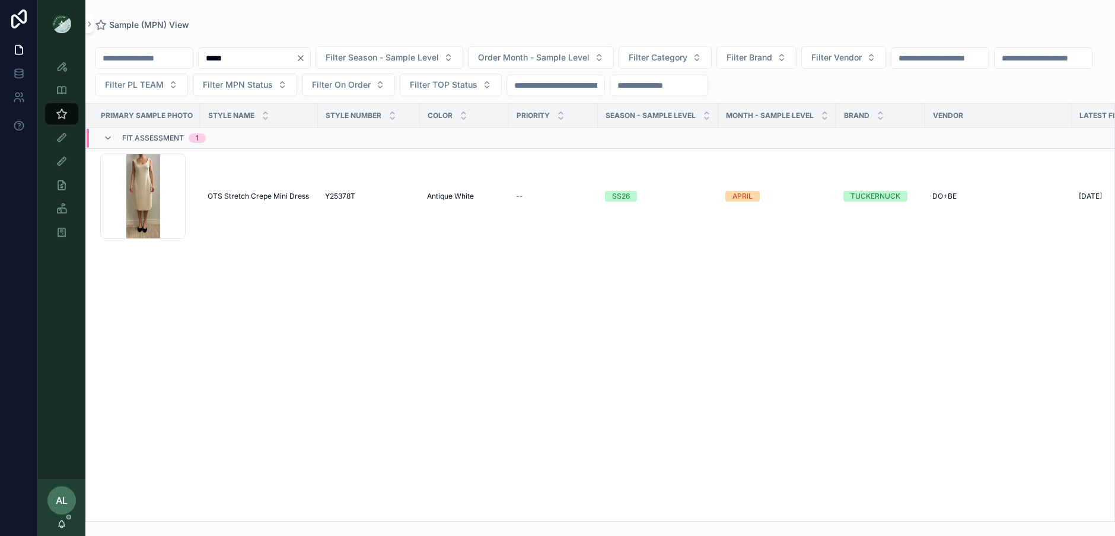
click at [259, 59] on input "*****" at bounding box center [247, 58] width 97 height 17
click at [638, 28] on div "Sample (MPN) View" at bounding box center [600, 25] width 1011 height 12
